Goal: Book appointment/travel/reservation

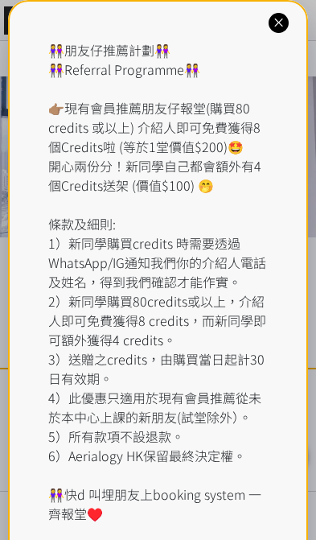
click at [150, 64] on div "👭朋友仔推薦計劃👭 👭Referral Programme👭 👉🏽現有會員推薦朋友仔報堂(購買80 credits 或以上) 介紹人即可免費獲得8個Credi…" at bounding box center [158, 281] width 220 height 483
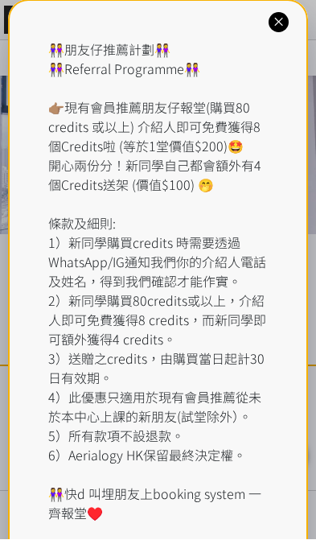
click at [282, 26] on icon at bounding box center [278, 22] width 15 height 15
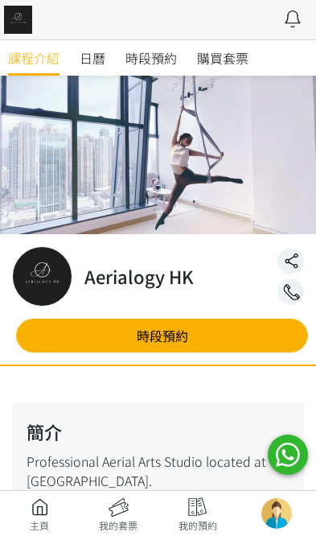
click at [149, 65] on span "時段預約" at bounding box center [150, 58] width 51 height 19
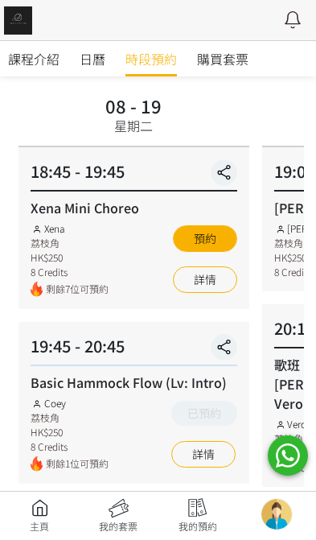
scroll to position [125, 0]
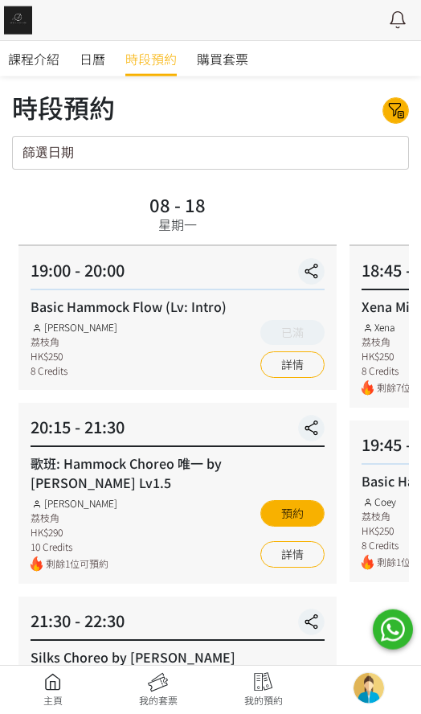
scroll to position [9, 0]
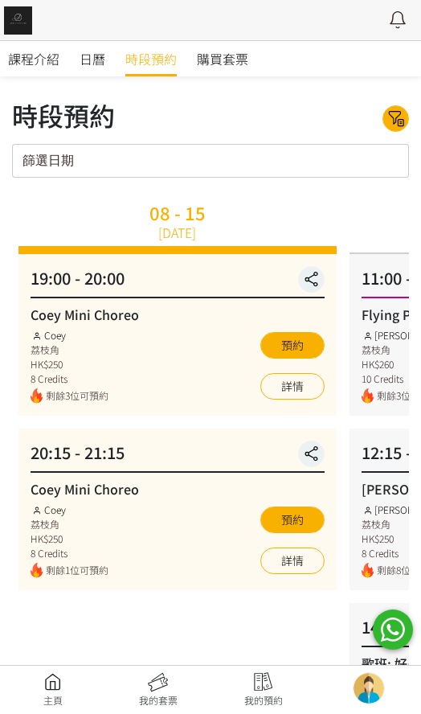
scroll to position [9, 0]
